Goal: Transaction & Acquisition: Book appointment/travel/reservation

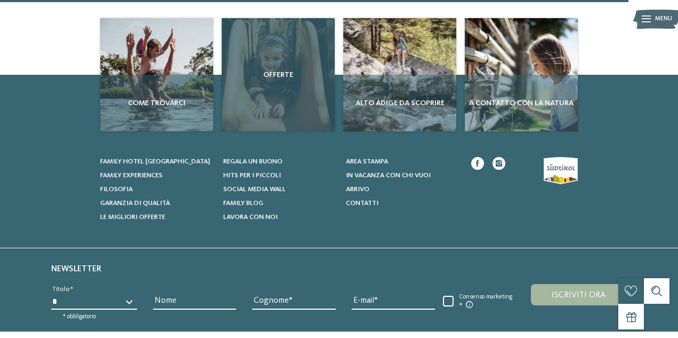
scroll to position [1206, 0]
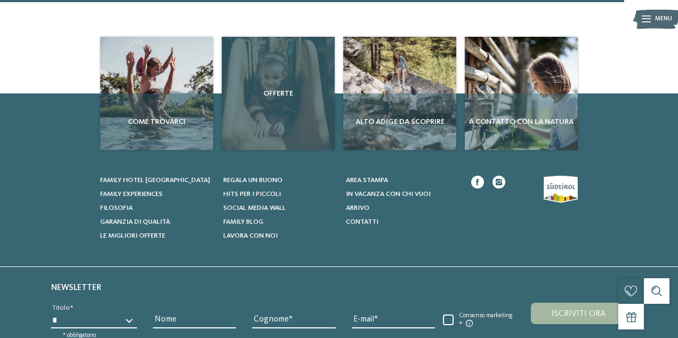
click at [280, 108] on div "Offerte" at bounding box center [278, 93] width 113 height 113
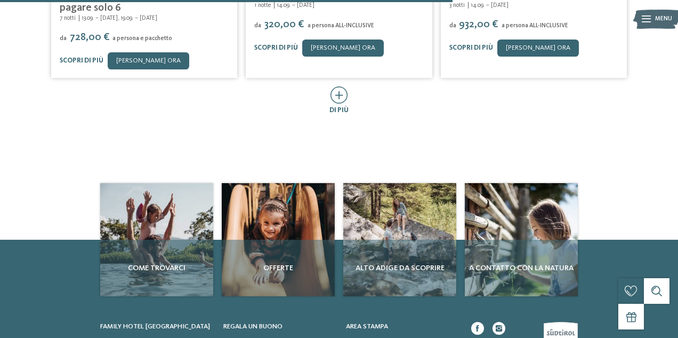
scroll to position [606, 0]
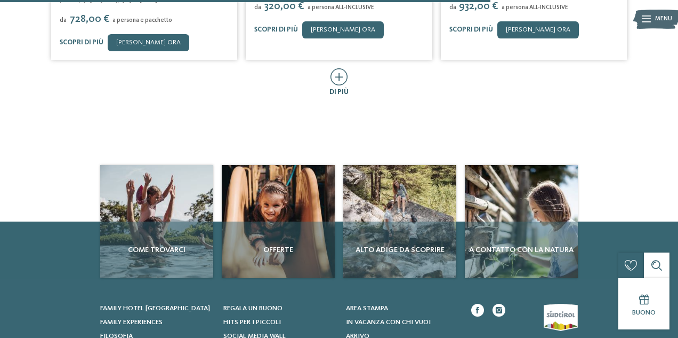
click at [340, 77] on icon at bounding box center [340, 76] width 18 height 17
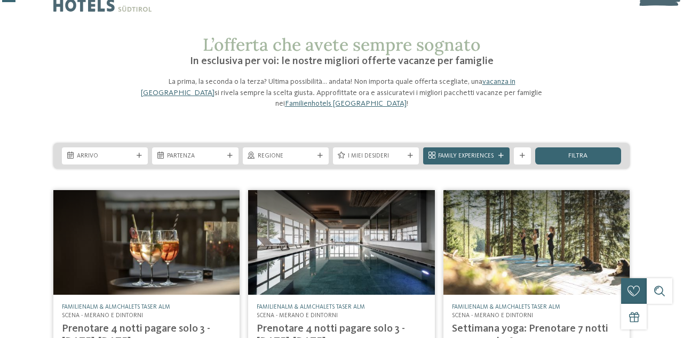
scroll to position [0, 0]
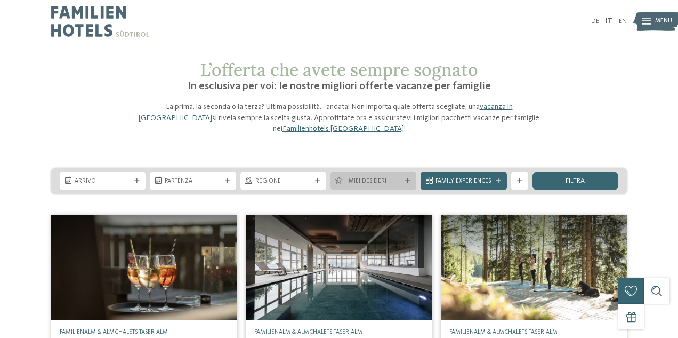
click at [409, 180] on icon at bounding box center [407, 180] width 5 height 5
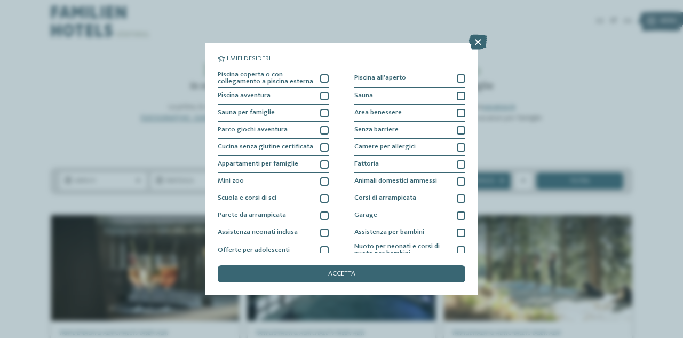
scroll to position [39, 0]
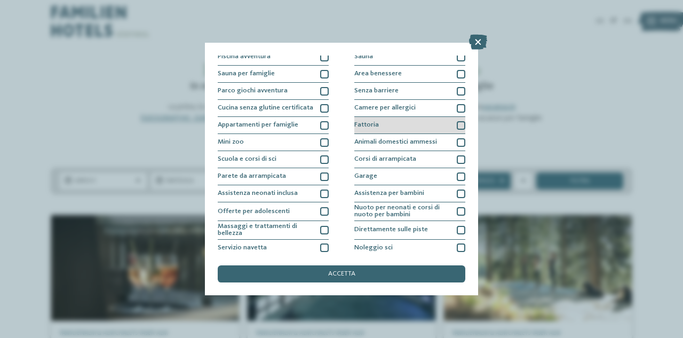
click at [458, 126] on div at bounding box center [461, 125] width 9 height 9
click at [458, 140] on div at bounding box center [461, 142] width 9 height 9
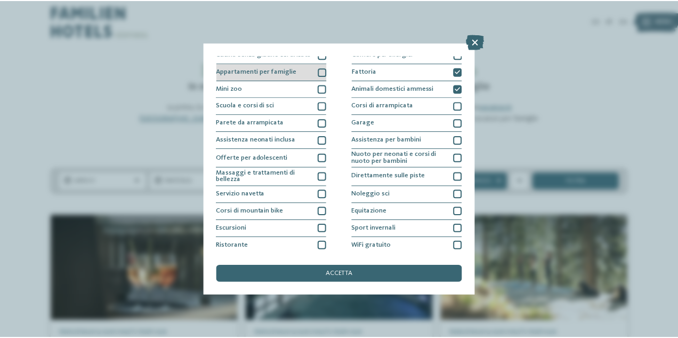
scroll to position [111, 0]
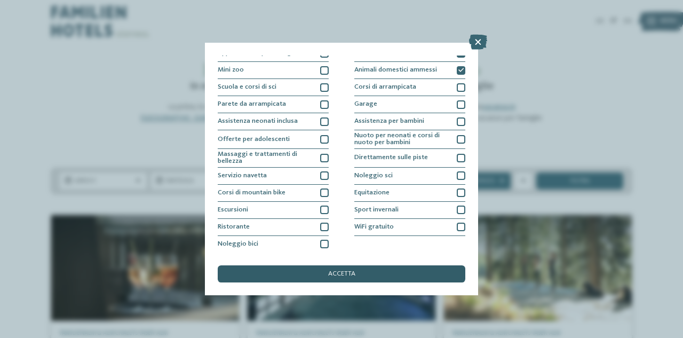
click at [309, 267] on div "accetta" at bounding box center [341, 273] width 247 height 17
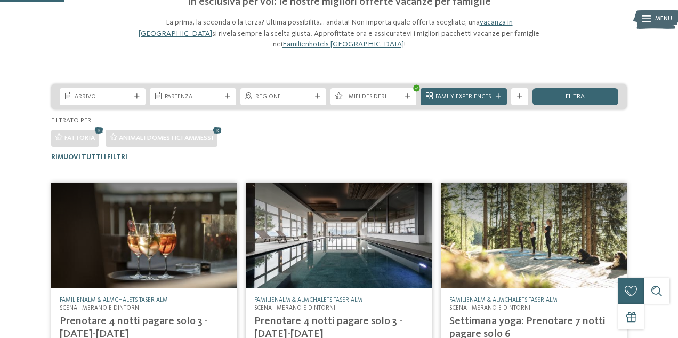
scroll to position [69, 0]
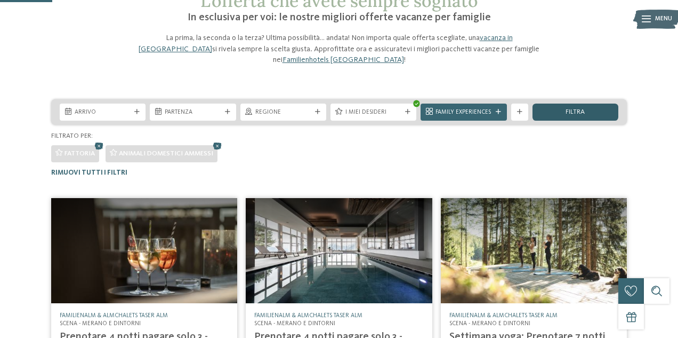
click at [578, 109] on span "filtra" at bounding box center [575, 112] width 19 height 7
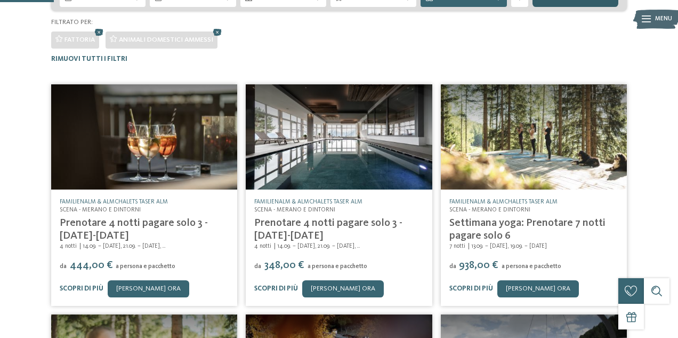
scroll to position [204, 0]
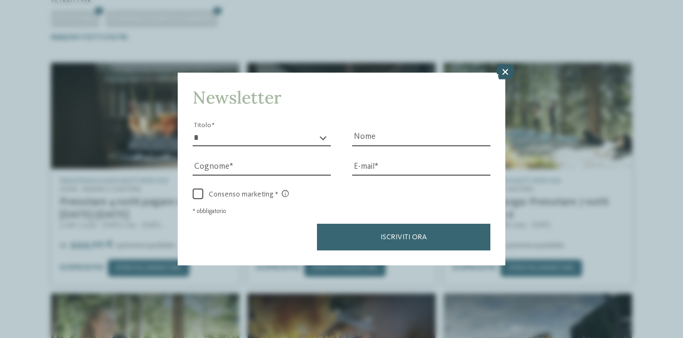
click at [505, 71] on icon at bounding box center [505, 72] width 18 height 15
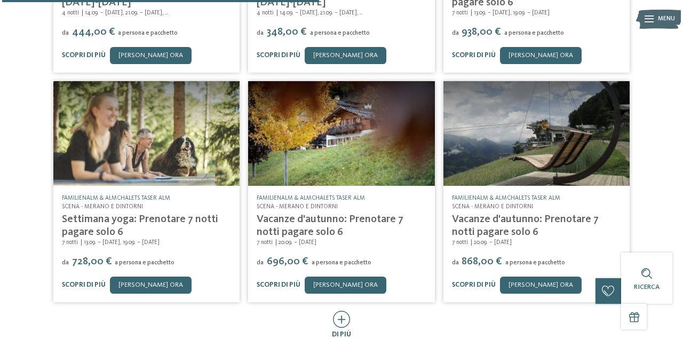
scroll to position [415, 0]
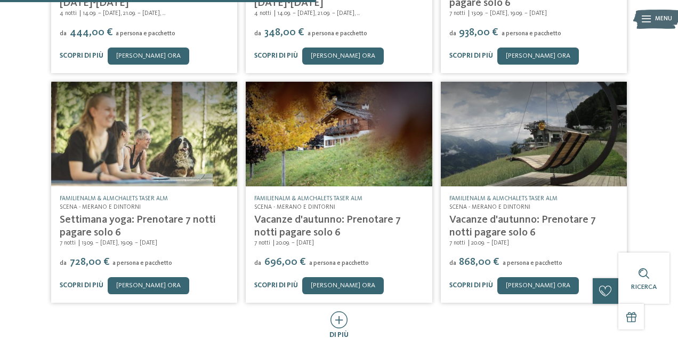
click at [381, 149] on img at bounding box center [339, 134] width 186 height 105
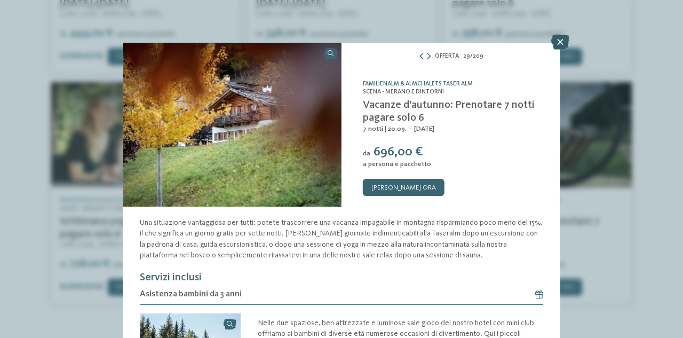
click at [563, 41] on icon at bounding box center [560, 42] width 18 height 15
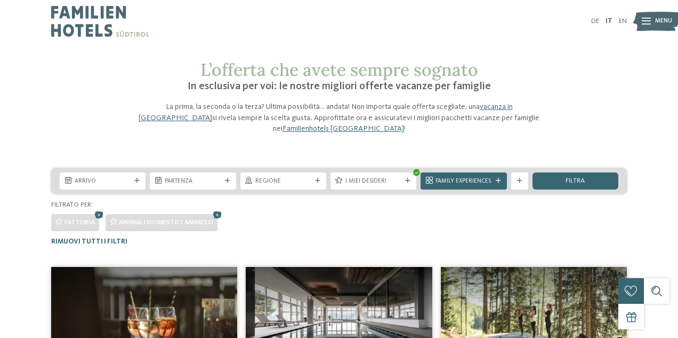
click at [595, 18] on link "DE" at bounding box center [596, 21] width 8 height 7
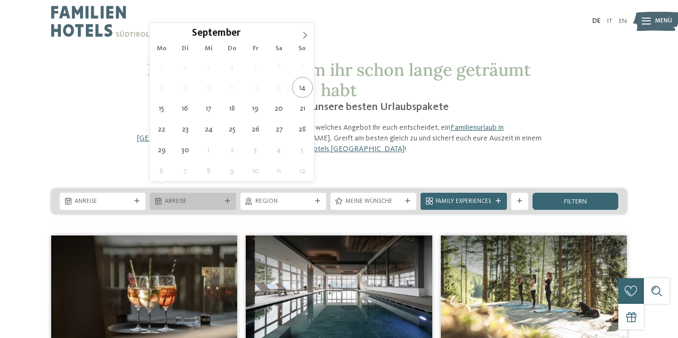
click at [226, 198] on icon at bounding box center [227, 200] width 5 height 5
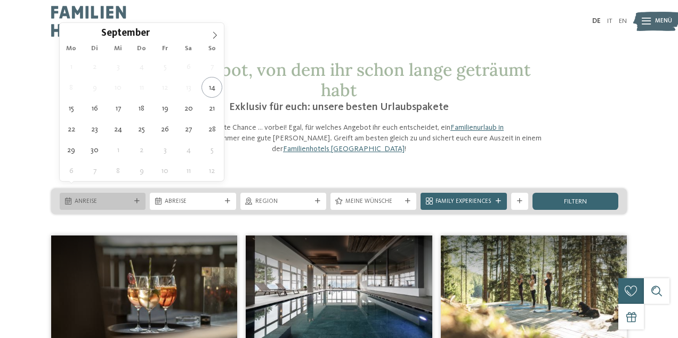
click at [137, 198] on icon at bounding box center [136, 200] width 5 height 5
click at [214, 36] on icon at bounding box center [214, 34] width 7 height 7
type div "[DATE]"
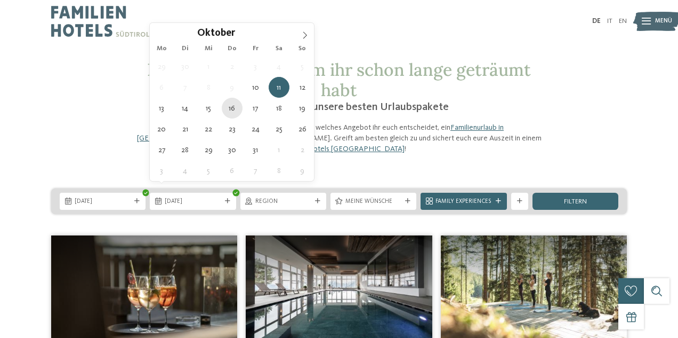
type div "[DATE]"
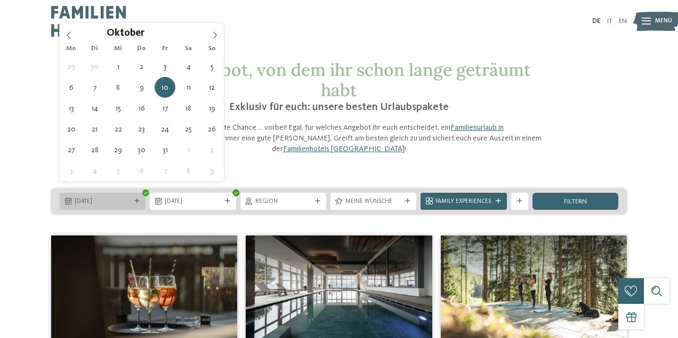
click at [134, 198] on div at bounding box center [137, 200] width 9 height 5
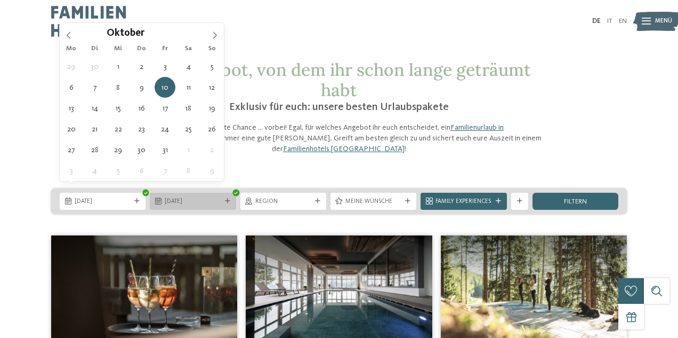
click at [198, 196] on div "[DATE]" at bounding box center [193, 201] width 86 height 17
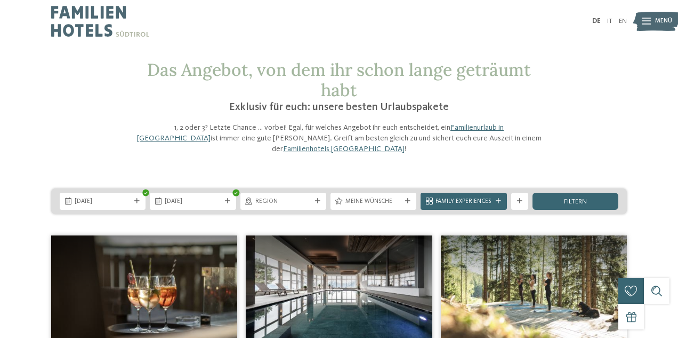
click at [577, 131] on div "Das Angebot, von dem ihr schon lange geträumt habt Exklusiv für euch: unsere be…" at bounding box center [339, 107] width 580 height 94
click at [564, 198] on span "filtern" at bounding box center [575, 201] width 23 height 7
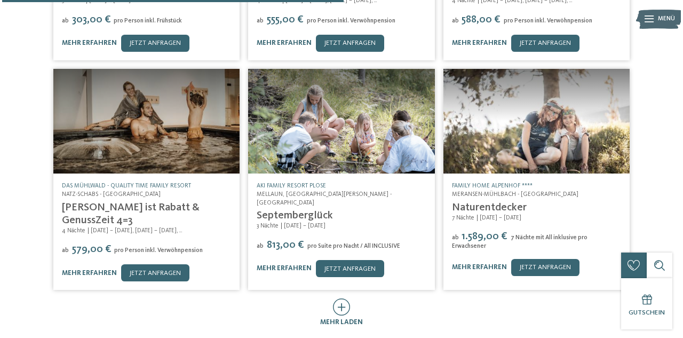
scroll to position [442, 0]
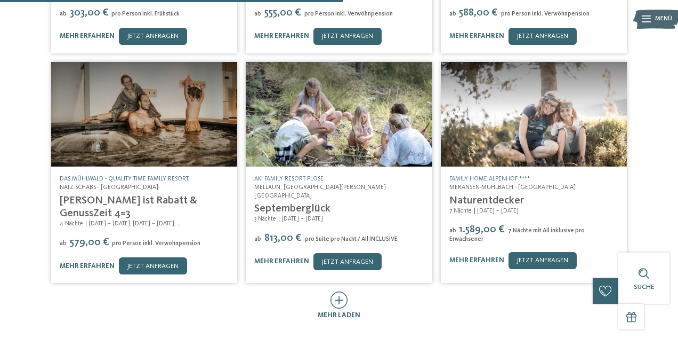
click at [549, 134] on img at bounding box center [534, 114] width 186 height 105
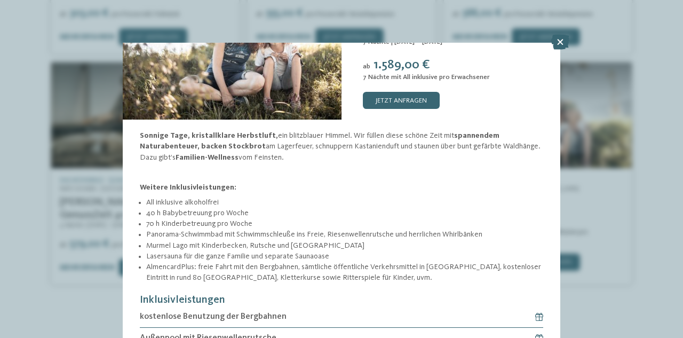
scroll to position [139, 0]
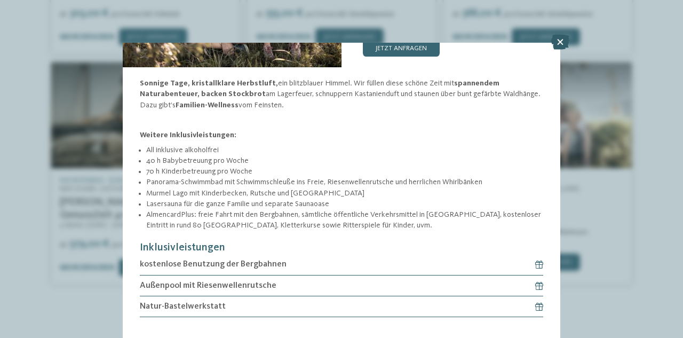
click at [561, 41] on icon at bounding box center [560, 42] width 18 height 15
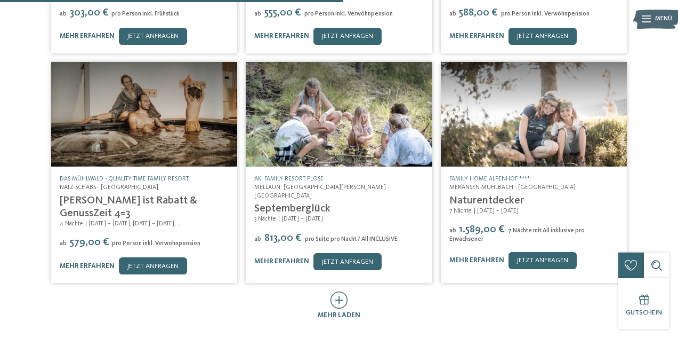
click at [485, 224] on span "1.589,00 €" at bounding box center [483, 229] width 50 height 11
click at [513, 150] on img at bounding box center [534, 114] width 186 height 105
click at [513, 0] on div "Angebot 49 / 209 slide 49 of 209" at bounding box center [339, 0] width 678 height 0
click at [483, 195] on link "Naturentdecker" at bounding box center [487, 200] width 75 height 11
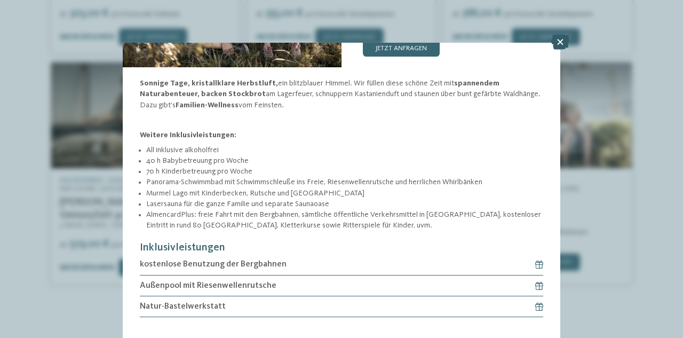
click at [557, 45] on icon at bounding box center [560, 42] width 18 height 15
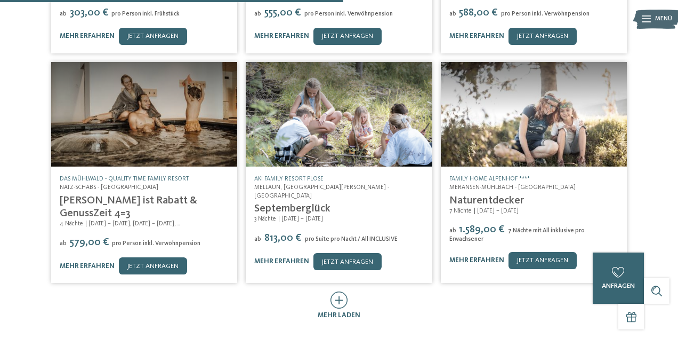
click at [485, 257] on link "mehr erfahren" at bounding box center [477, 260] width 55 height 7
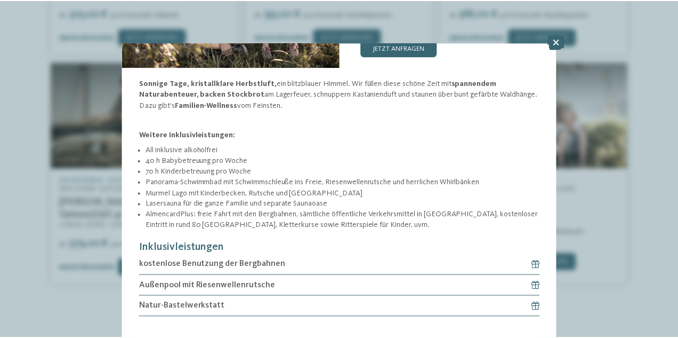
scroll to position [111, 0]
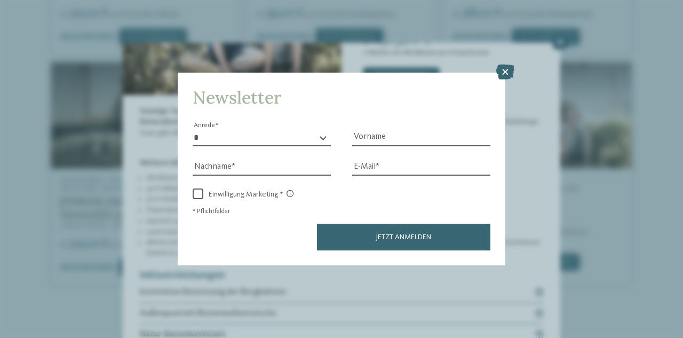
click at [562, 42] on div "Newsletter * **** **** ******* ****** Anrede Vorname Nachname Link" at bounding box center [341, 169] width 683 height 338
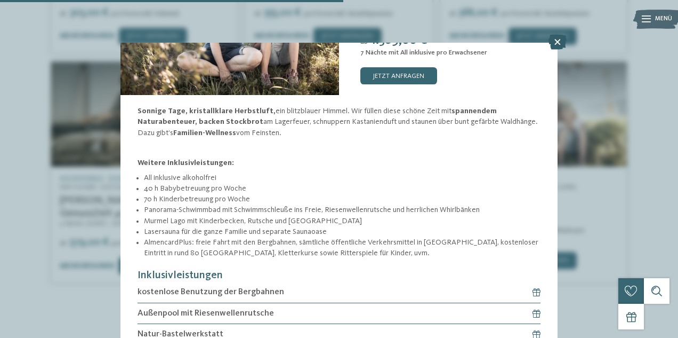
click at [556, 43] on icon at bounding box center [558, 42] width 18 height 15
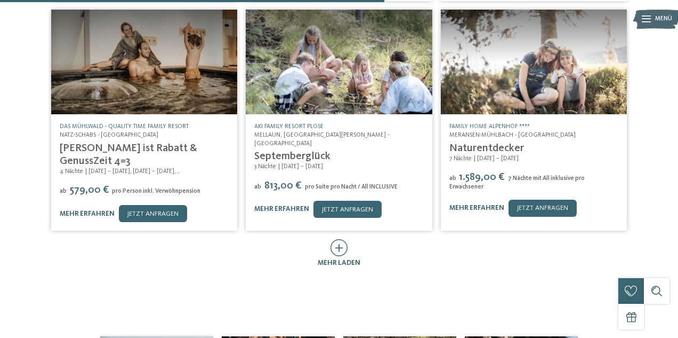
scroll to position [499, 0]
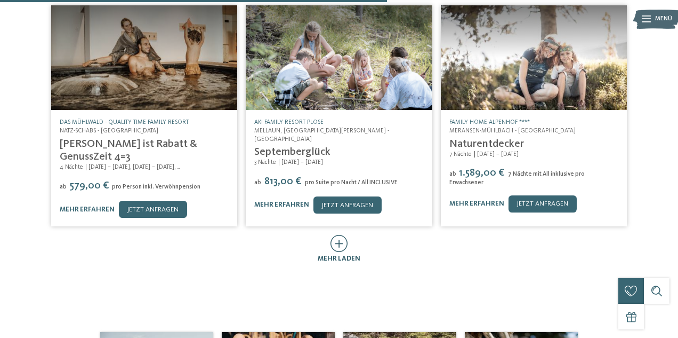
click at [340, 235] on icon at bounding box center [340, 243] width 18 height 17
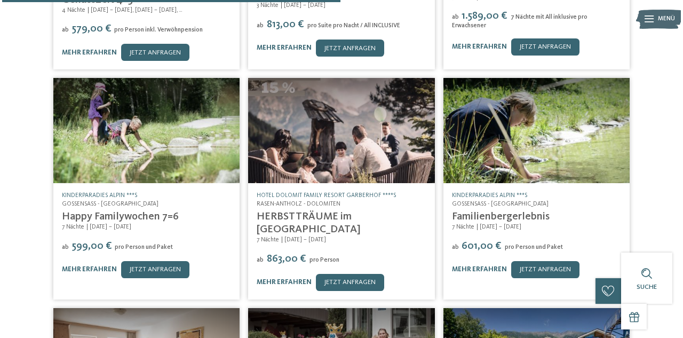
scroll to position [659, 0]
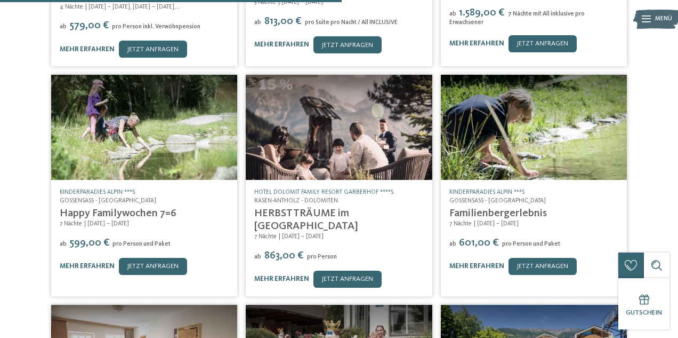
click at [349, 123] on img at bounding box center [339, 127] width 186 height 105
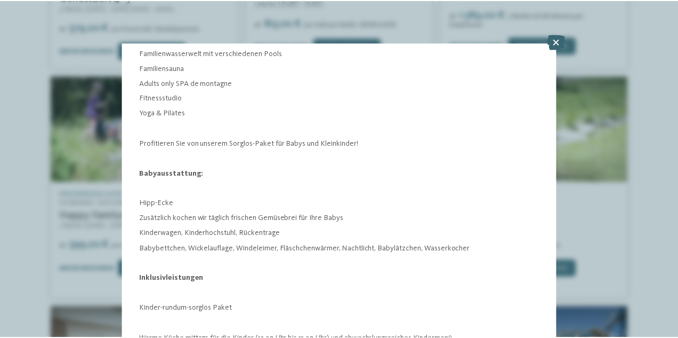
scroll to position [788, 0]
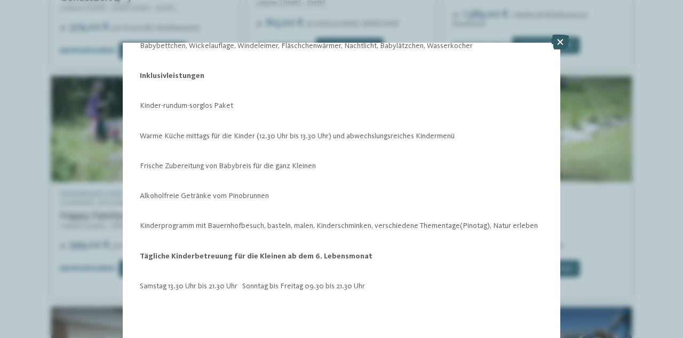
click at [562, 43] on icon at bounding box center [560, 42] width 18 height 15
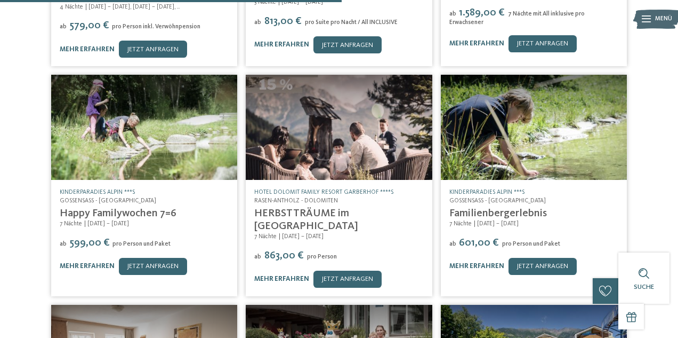
click at [340, 124] on img at bounding box center [339, 127] width 186 height 105
click at [340, 0] on div "Angebot 59 / 209 slide 59 of 209" at bounding box center [339, 0] width 678 height 0
click at [340, 124] on img at bounding box center [339, 127] width 186 height 105
click at [340, 0] on div "Angebot 59 / 209 slide 59 of 209" at bounding box center [339, 0] width 678 height 0
click at [340, 124] on img at bounding box center [339, 127] width 186 height 105
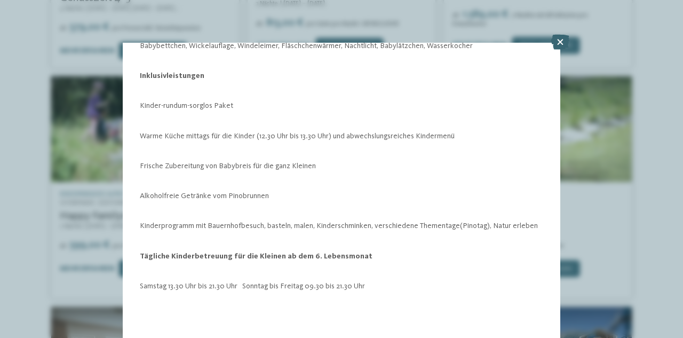
click at [340, 124] on div "Angebot 59 / 209 slide 59 of 209" at bounding box center [341, 169] width 683 height 338
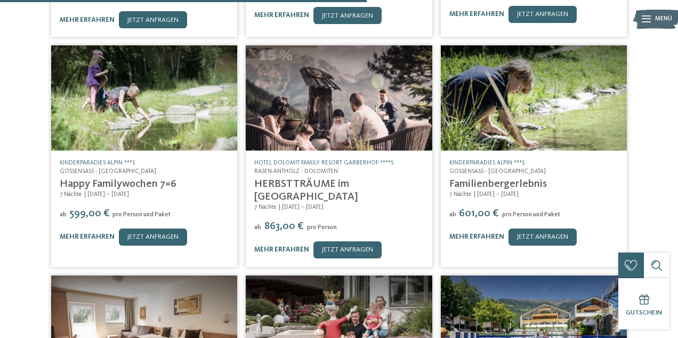
scroll to position [681, 0]
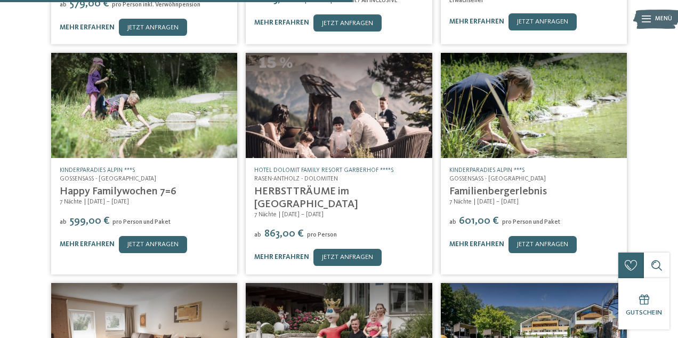
click at [272, 53] on img at bounding box center [339, 105] width 186 height 105
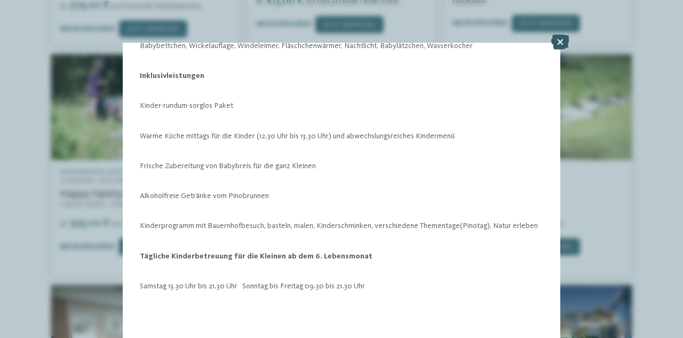
click at [561, 42] on icon at bounding box center [560, 42] width 18 height 15
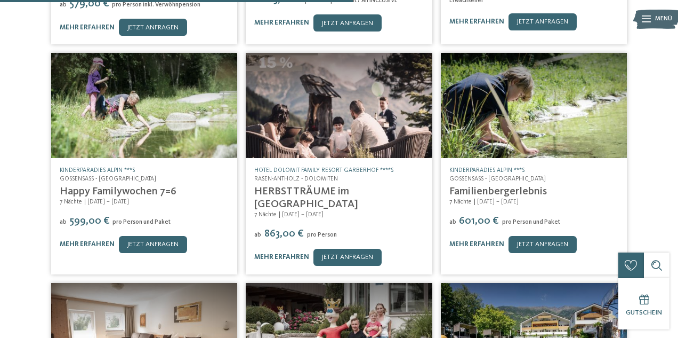
click at [362, 100] on img at bounding box center [339, 105] width 186 height 105
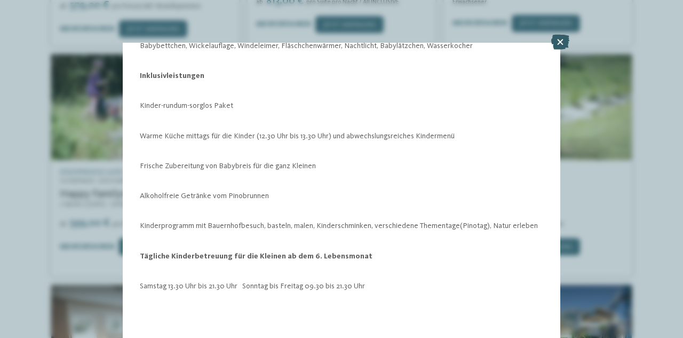
click at [559, 41] on icon at bounding box center [560, 42] width 18 height 15
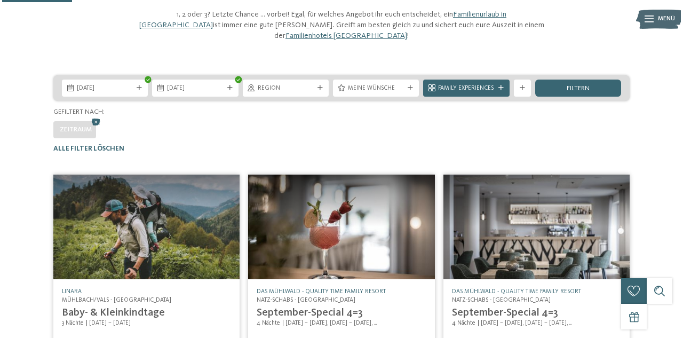
scroll to position [135, 0]
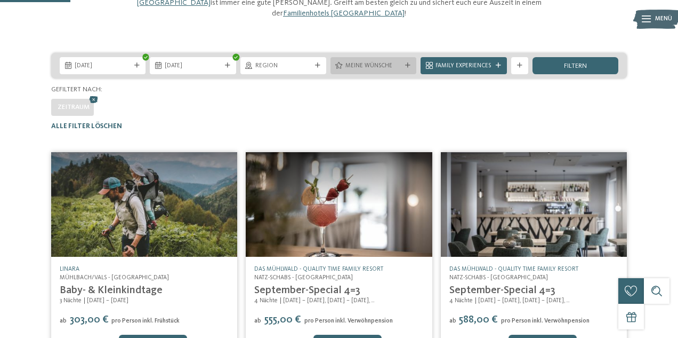
click at [408, 63] on icon at bounding box center [407, 65] width 5 height 5
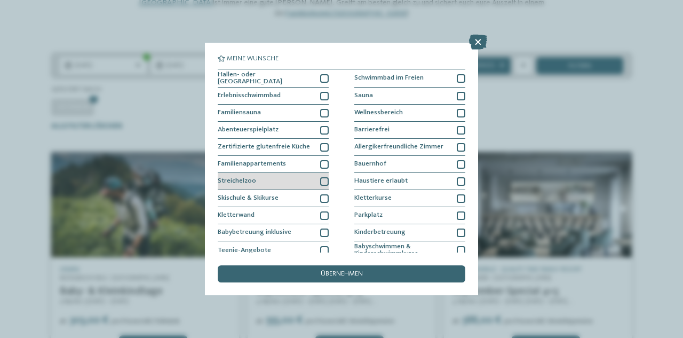
click at [324, 180] on div at bounding box center [324, 181] width 9 height 9
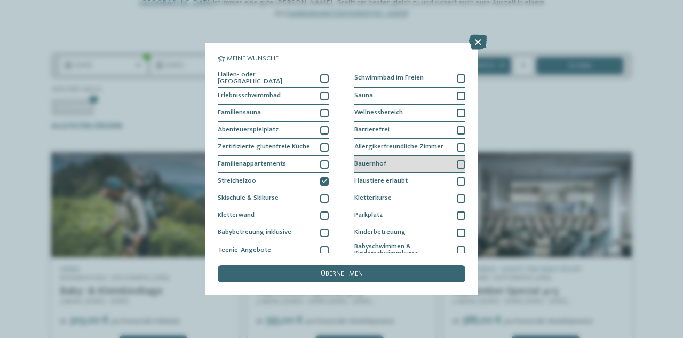
click at [459, 161] on div at bounding box center [461, 164] width 9 height 9
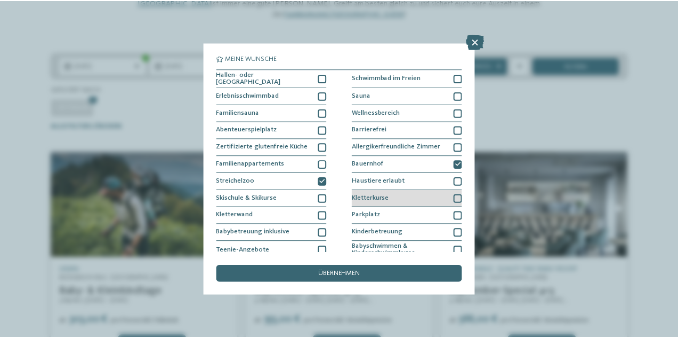
scroll to position [61, 0]
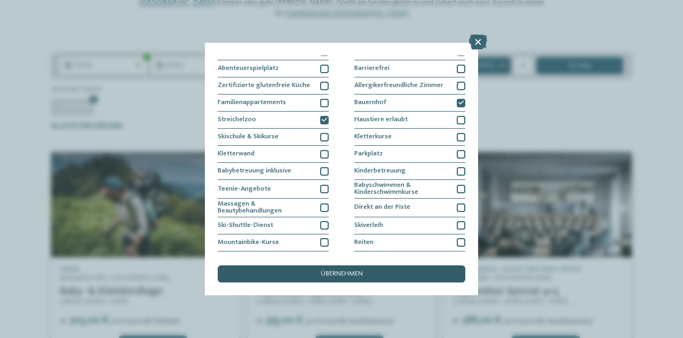
click at [297, 272] on div "übernehmen" at bounding box center [341, 273] width 247 height 17
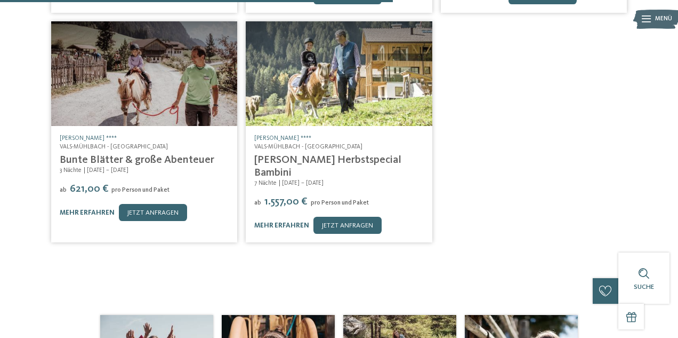
scroll to position [498, 0]
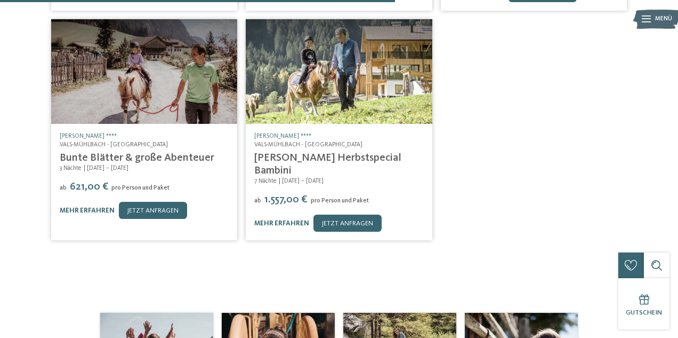
click at [149, 83] on img at bounding box center [144, 71] width 186 height 105
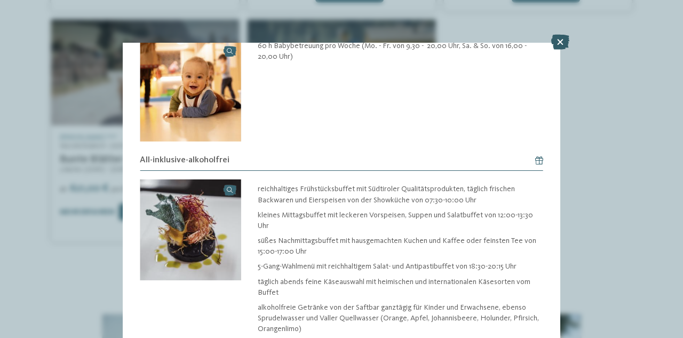
click at [560, 42] on icon at bounding box center [560, 42] width 18 height 15
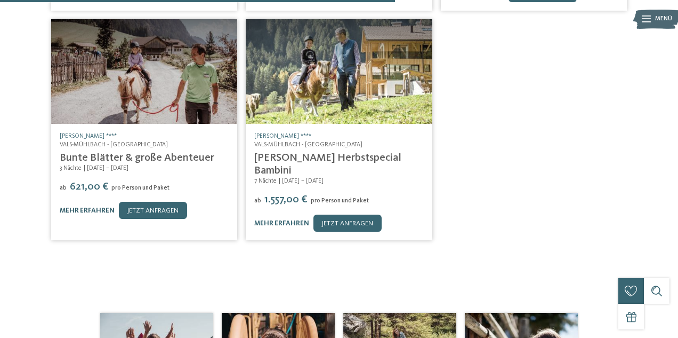
click at [90, 207] on link "mehr erfahren" at bounding box center [87, 210] width 55 height 7
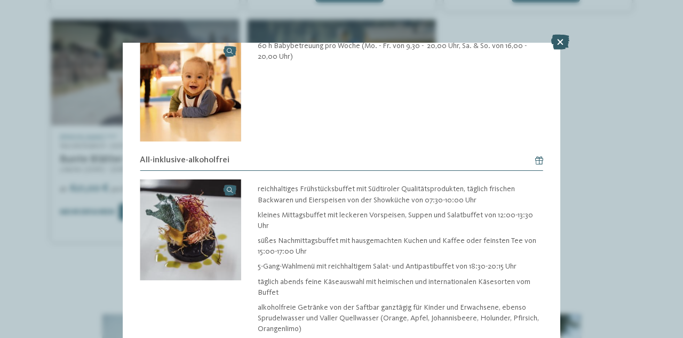
click at [561, 42] on icon at bounding box center [560, 42] width 18 height 15
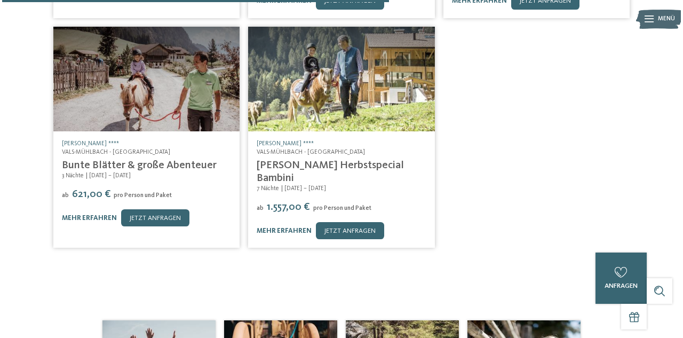
scroll to position [487, 0]
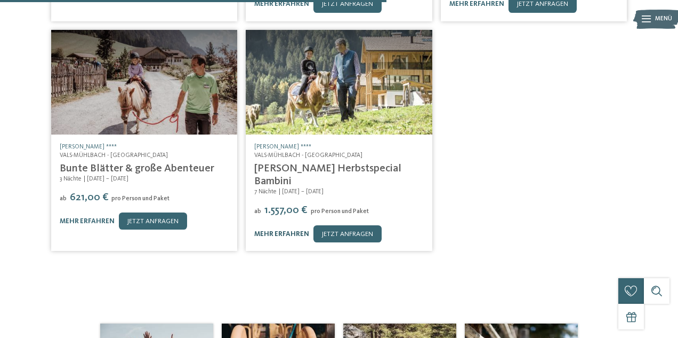
click at [296, 230] on link "mehr erfahren" at bounding box center [281, 233] width 55 height 7
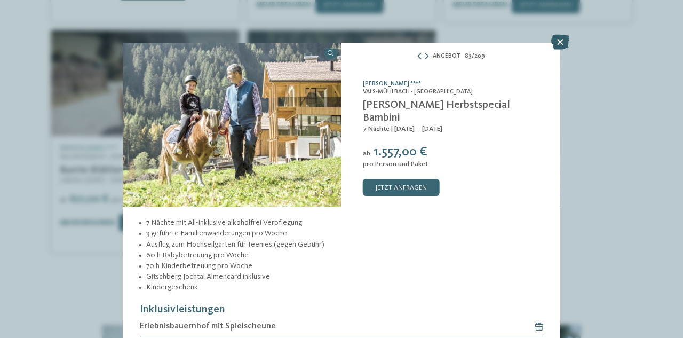
click at [561, 42] on icon at bounding box center [560, 42] width 18 height 15
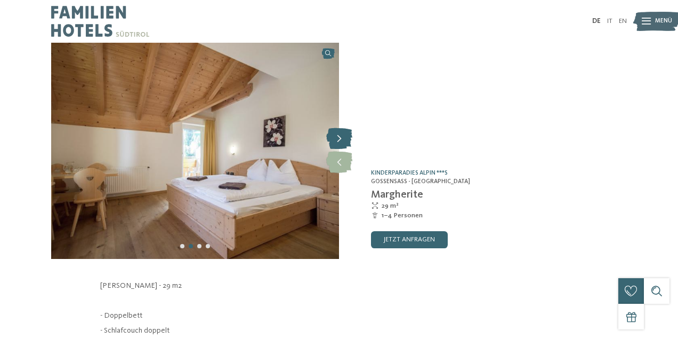
click at [342, 139] on icon at bounding box center [339, 138] width 26 height 21
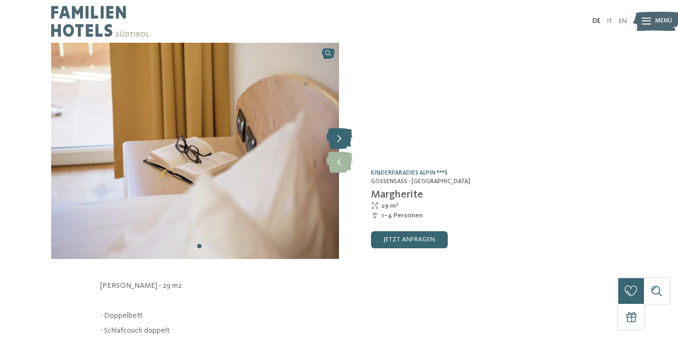
click at [342, 139] on icon at bounding box center [339, 138] width 26 height 21
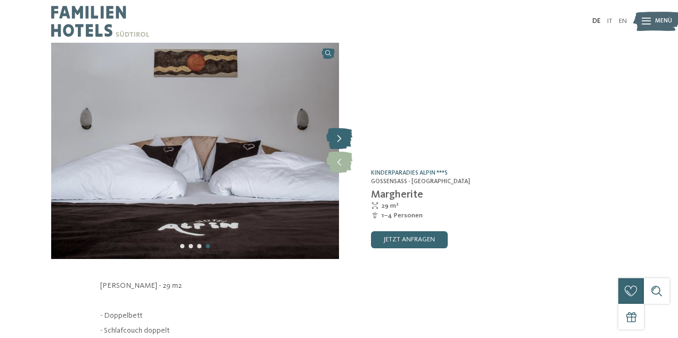
click at [342, 139] on icon at bounding box center [339, 138] width 26 height 21
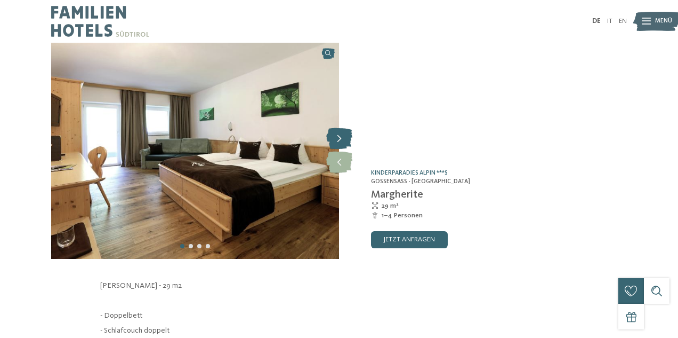
click at [342, 139] on icon at bounding box center [339, 138] width 26 height 21
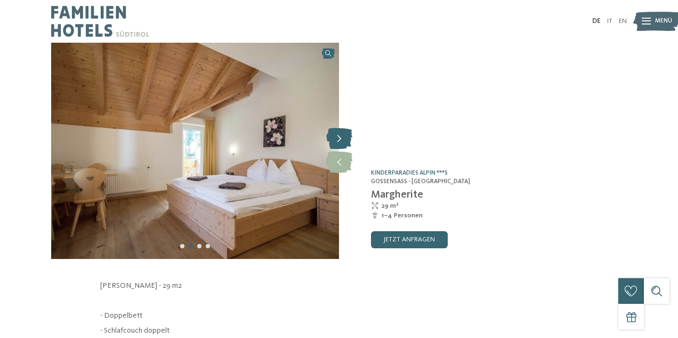
click at [342, 139] on icon at bounding box center [339, 138] width 26 height 21
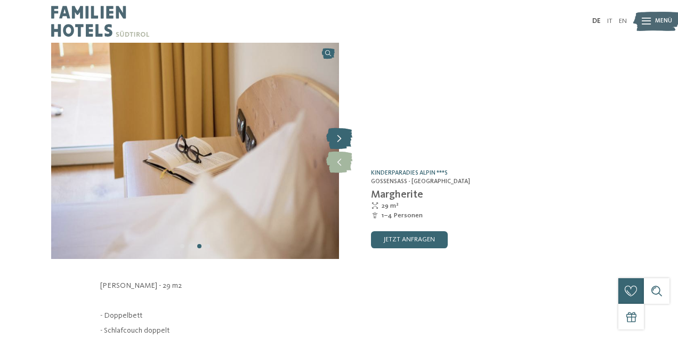
click at [342, 139] on icon at bounding box center [339, 138] width 26 height 21
